Goal: Check status

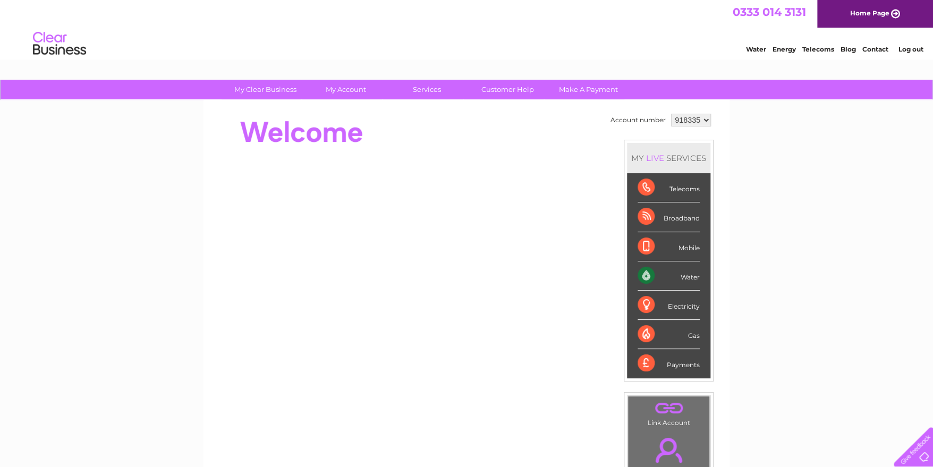
click at [650, 273] on div "Water" at bounding box center [669, 275] width 62 height 29
click at [644, 270] on div "Water" at bounding box center [669, 275] width 62 height 29
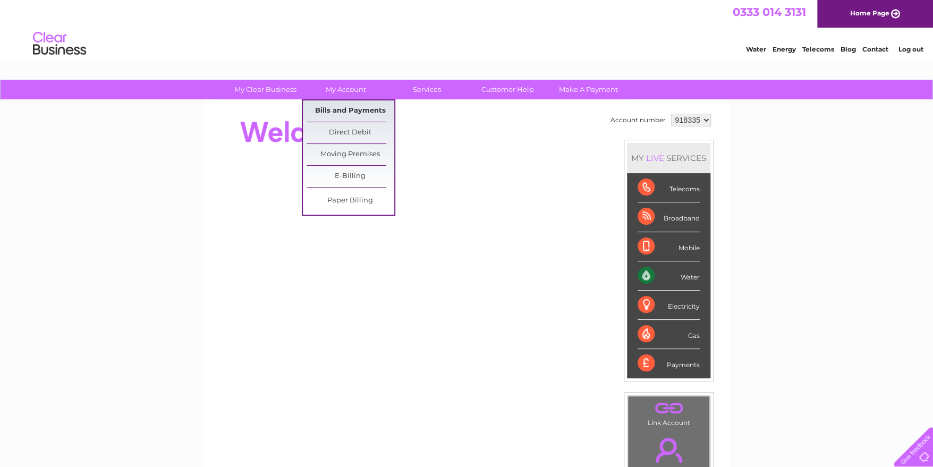
click at [359, 111] on link "Bills and Payments" at bounding box center [351, 110] width 88 height 21
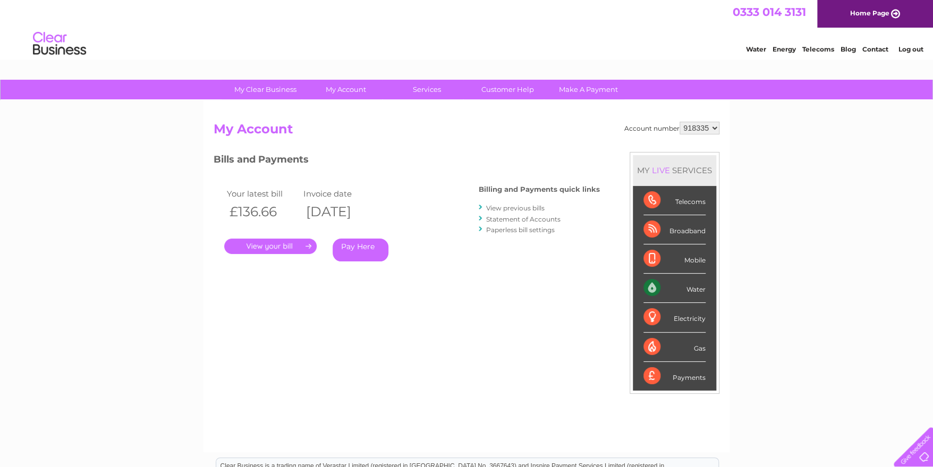
click at [279, 247] on link "." at bounding box center [270, 246] width 92 height 15
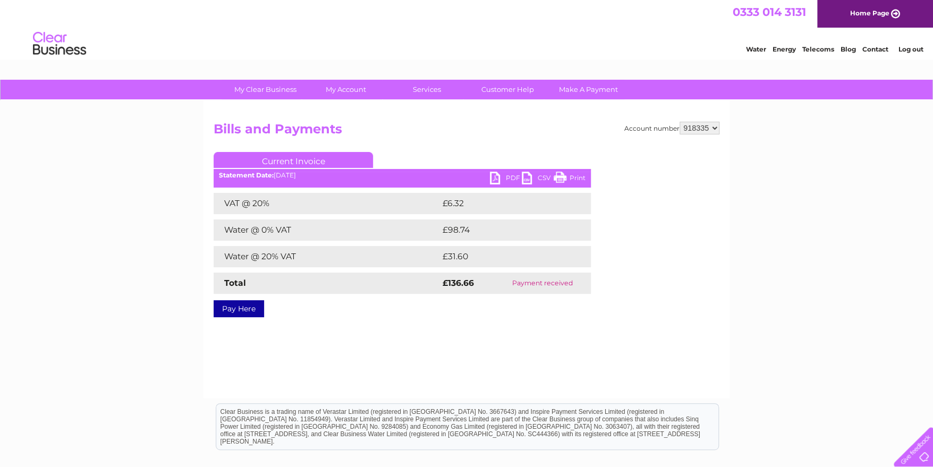
click at [504, 179] on link "PDF" at bounding box center [506, 179] width 32 height 15
